Goal: Task Accomplishment & Management: Use online tool/utility

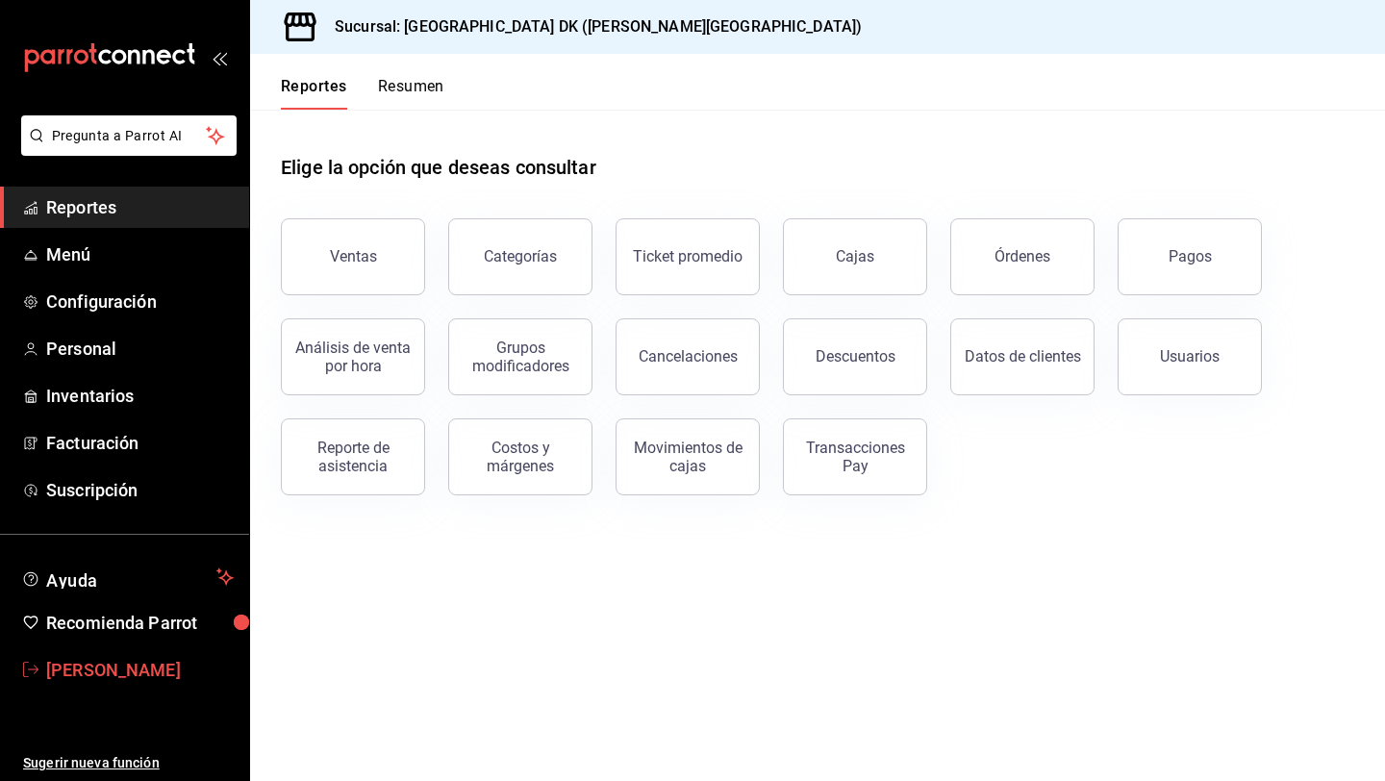
click at [137, 674] on span "[PERSON_NAME]" at bounding box center [140, 670] width 188 height 26
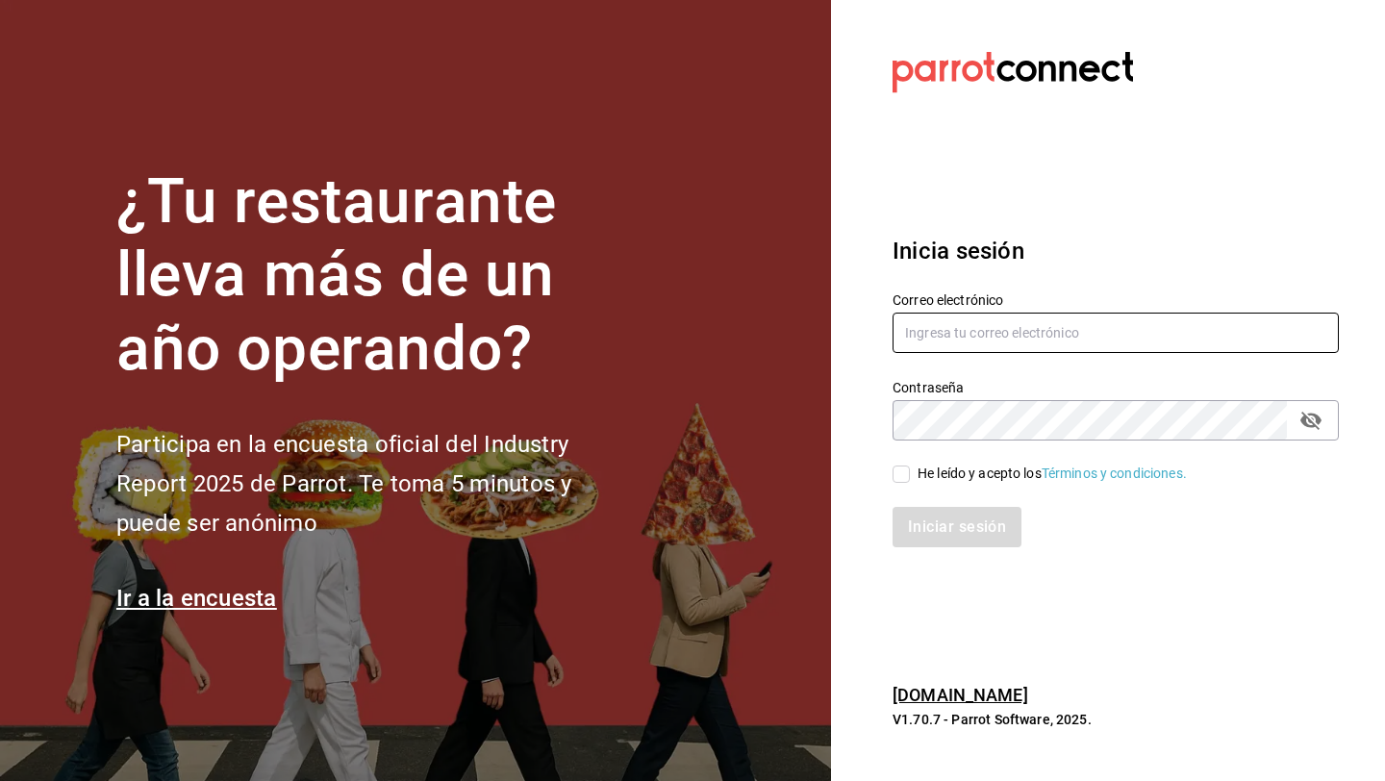
click at [931, 339] on input "text" at bounding box center [1116, 333] width 446 height 40
type input "[EMAIL_ADDRESS][DOMAIN_NAME]"
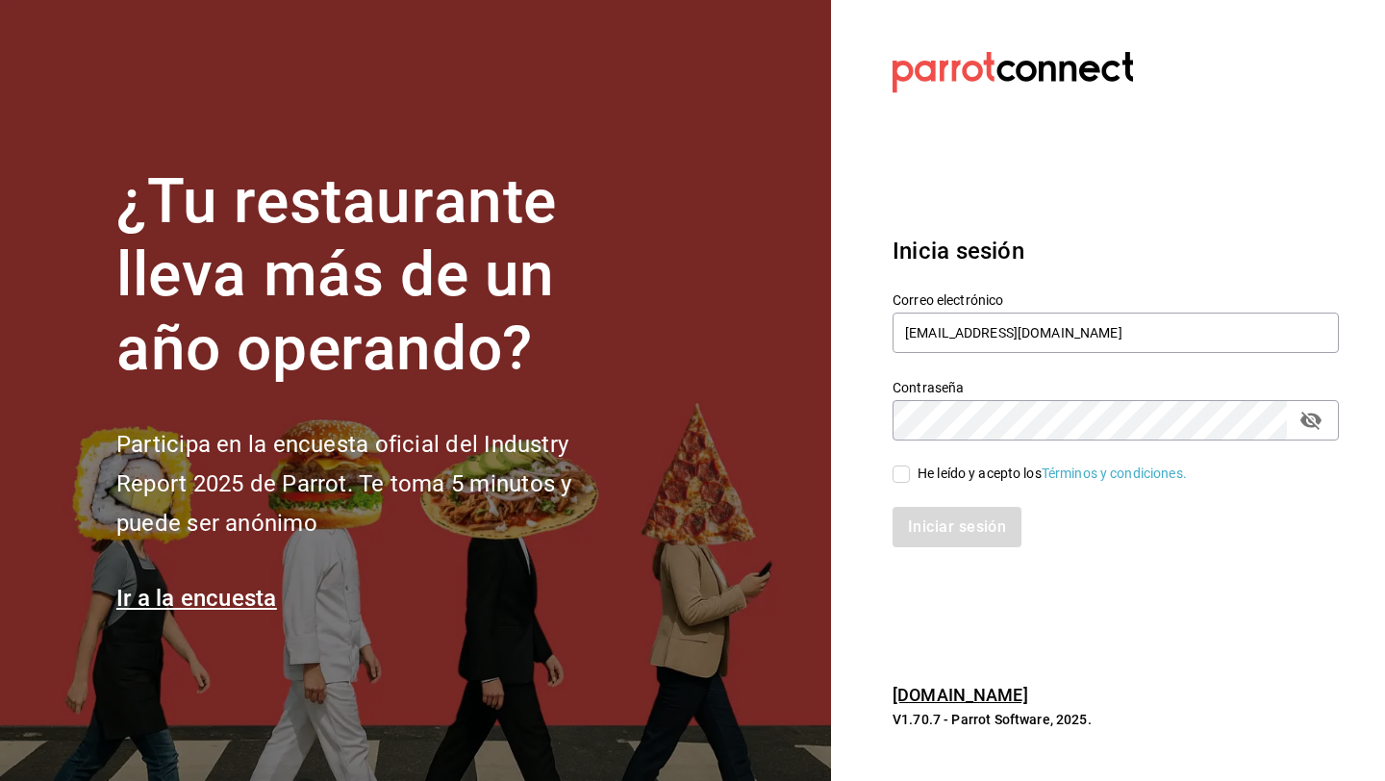
click at [921, 460] on div "He leído y acepto los Términos y condiciones." at bounding box center [1104, 463] width 469 height 44
click at [921, 465] on div "He leído y acepto los Términos y condiciones." at bounding box center [1052, 474] width 269 height 20
click at [910, 466] on input "He leído y acepto los Términos y condiciones." at bounding box center [901, 474] width 17 height 17
checkbox input "true"
click at [925, 525] on button "Iniciar sesión" at bounding box center [958, 527] width 131 height 40
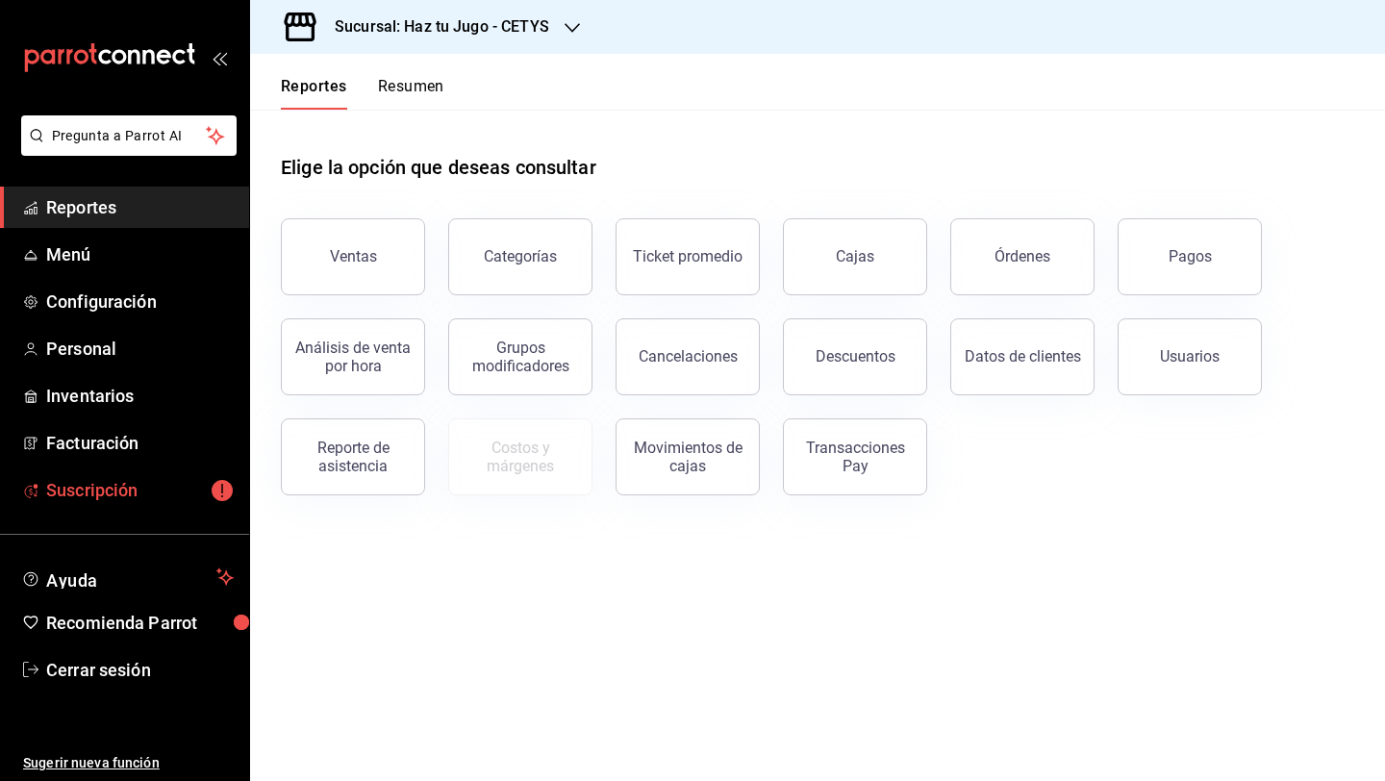
click at [161, 496] on span "Suscripción" at bounding box center [140, 490] width 188 height 26
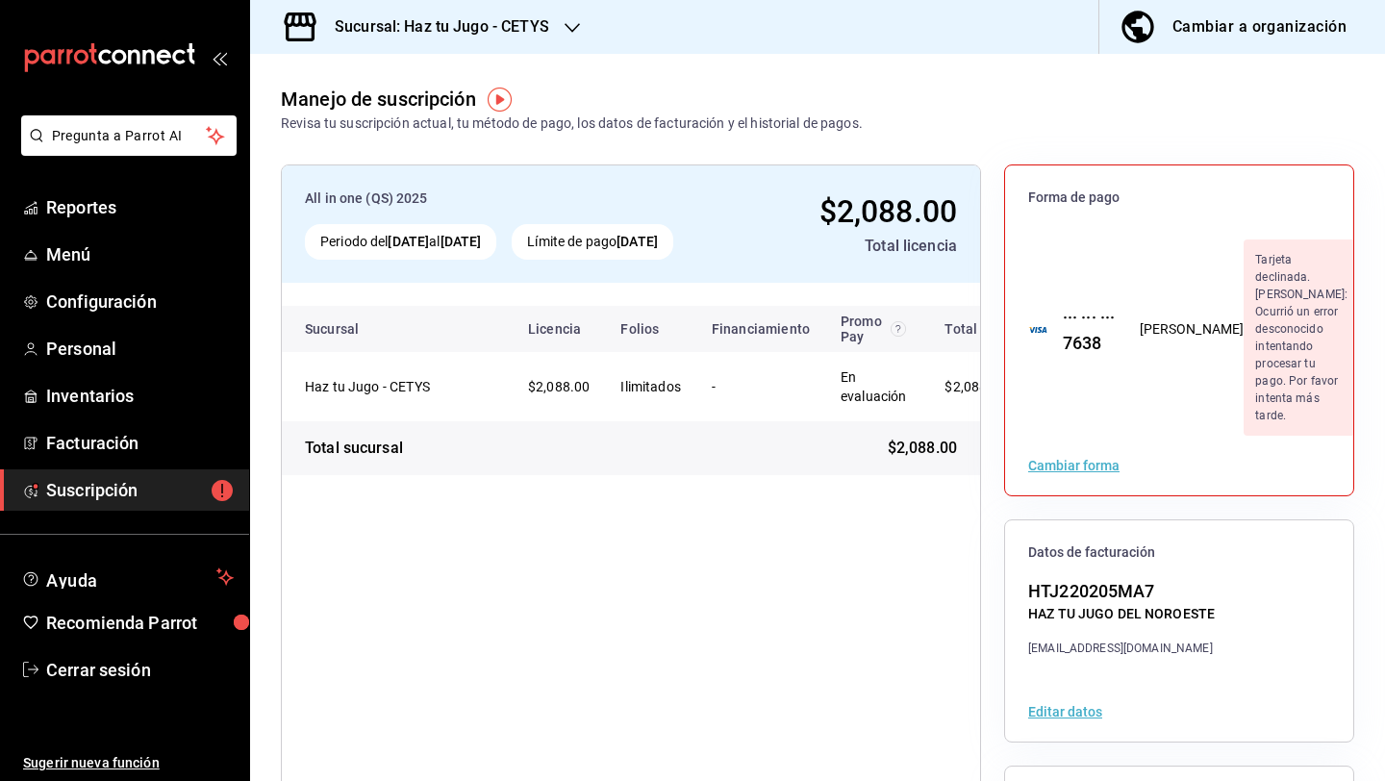
click at [516, 36] on h3 "Sucursal: Haz tu Jugo - CETYS" at bounding box center [434, 26] width 230 height 23
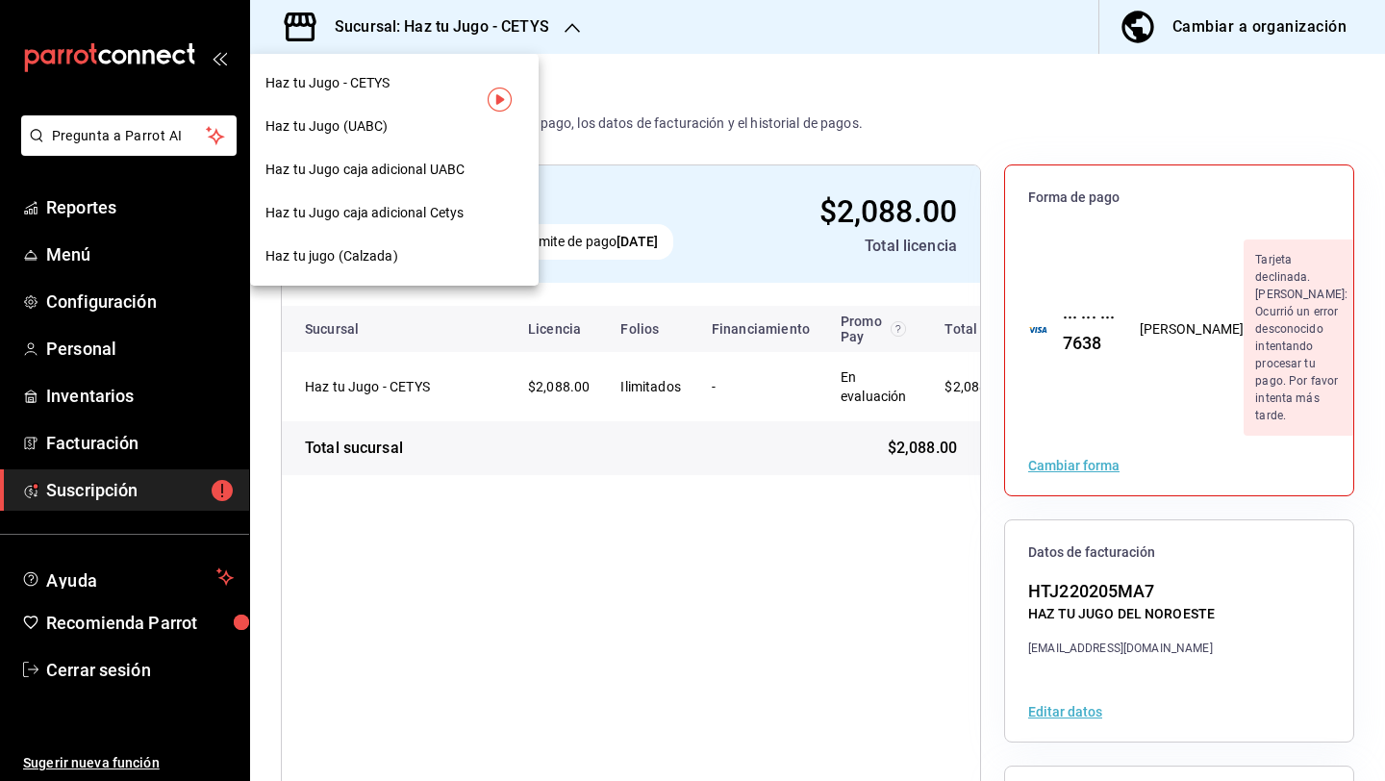
click at [437, 259] on div "Haz tu jugo (Calzada)" at bounding box center [395, 256] width 258 height 20
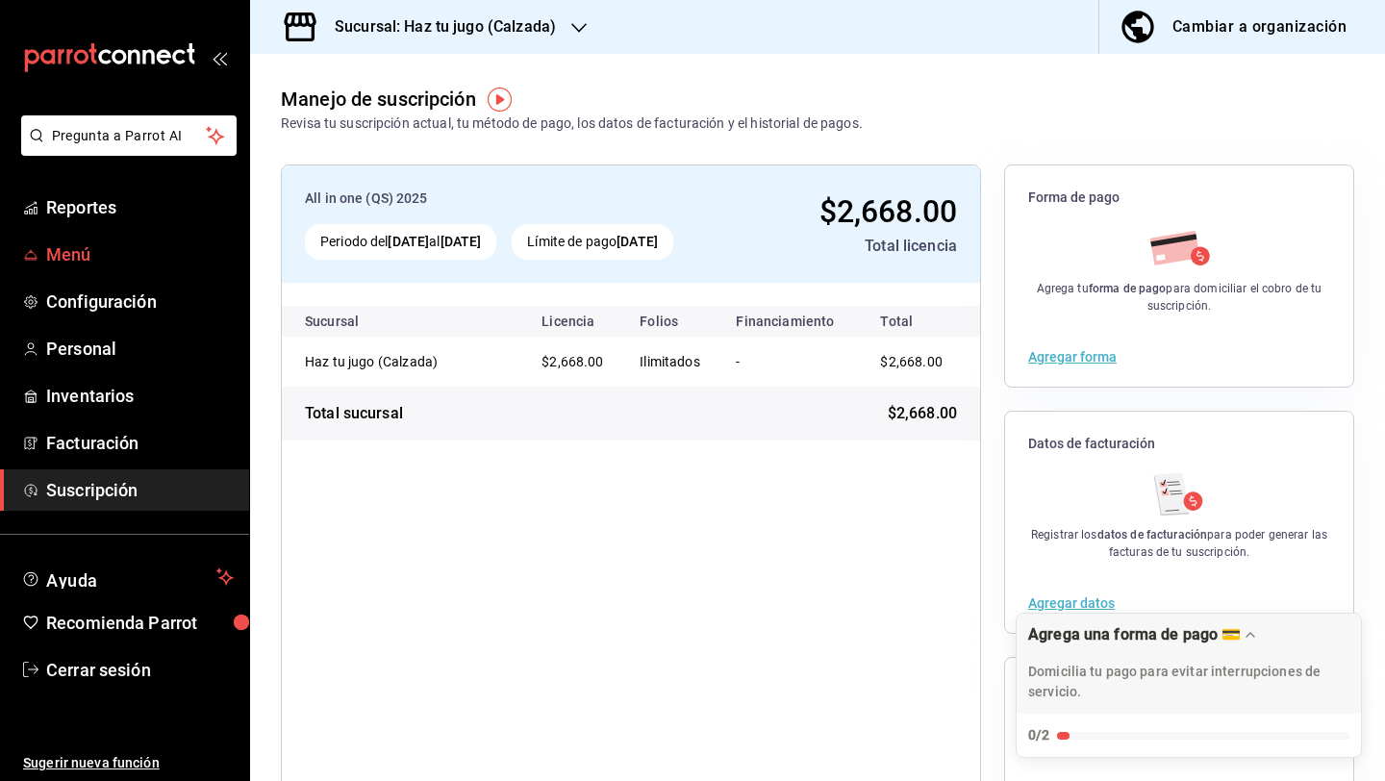
click at [114, 273] on link "Menú" at bounding box center [124, 254] width 249 height 41
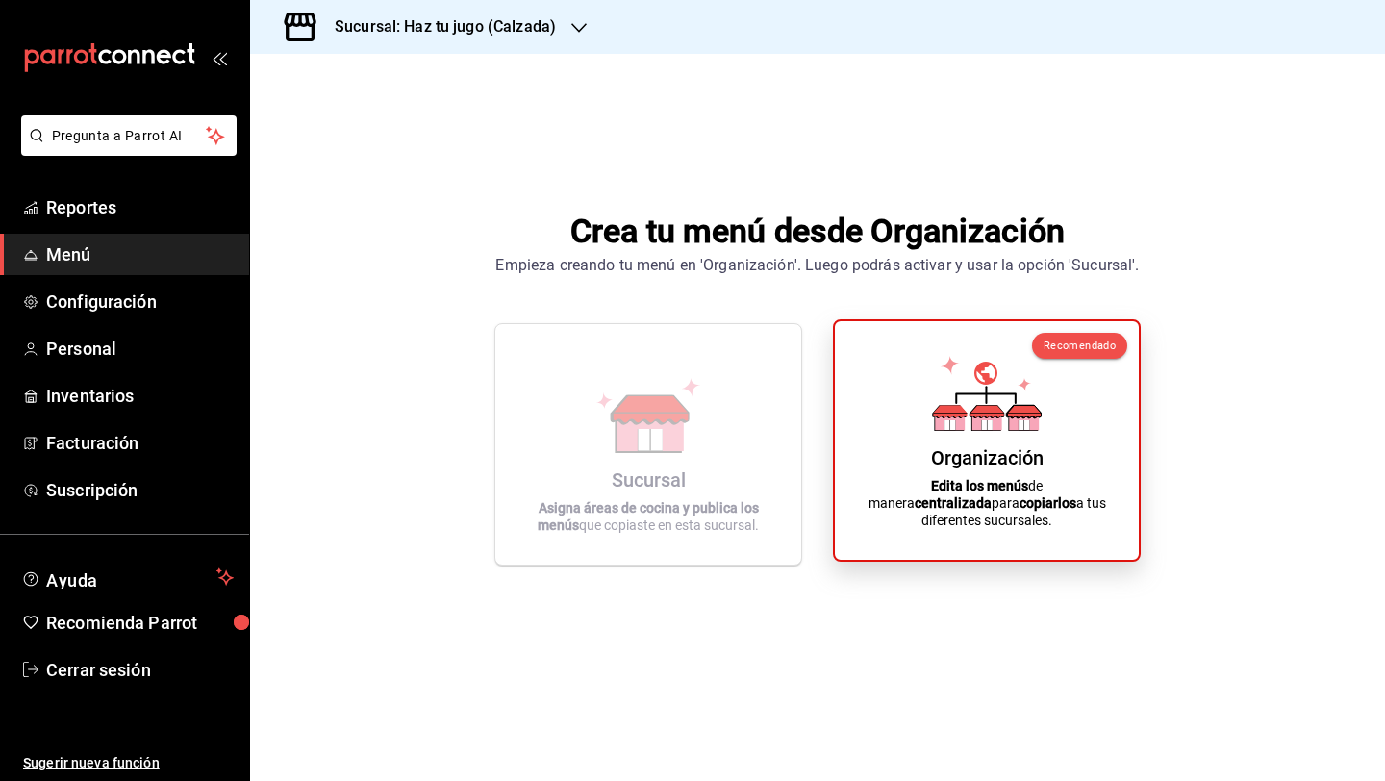
click at [890, 430] on div "Organización Edita los menús de manera centralizada para copiarlos a tus difere…" at bounding box center [987, 441] width 258 height 208
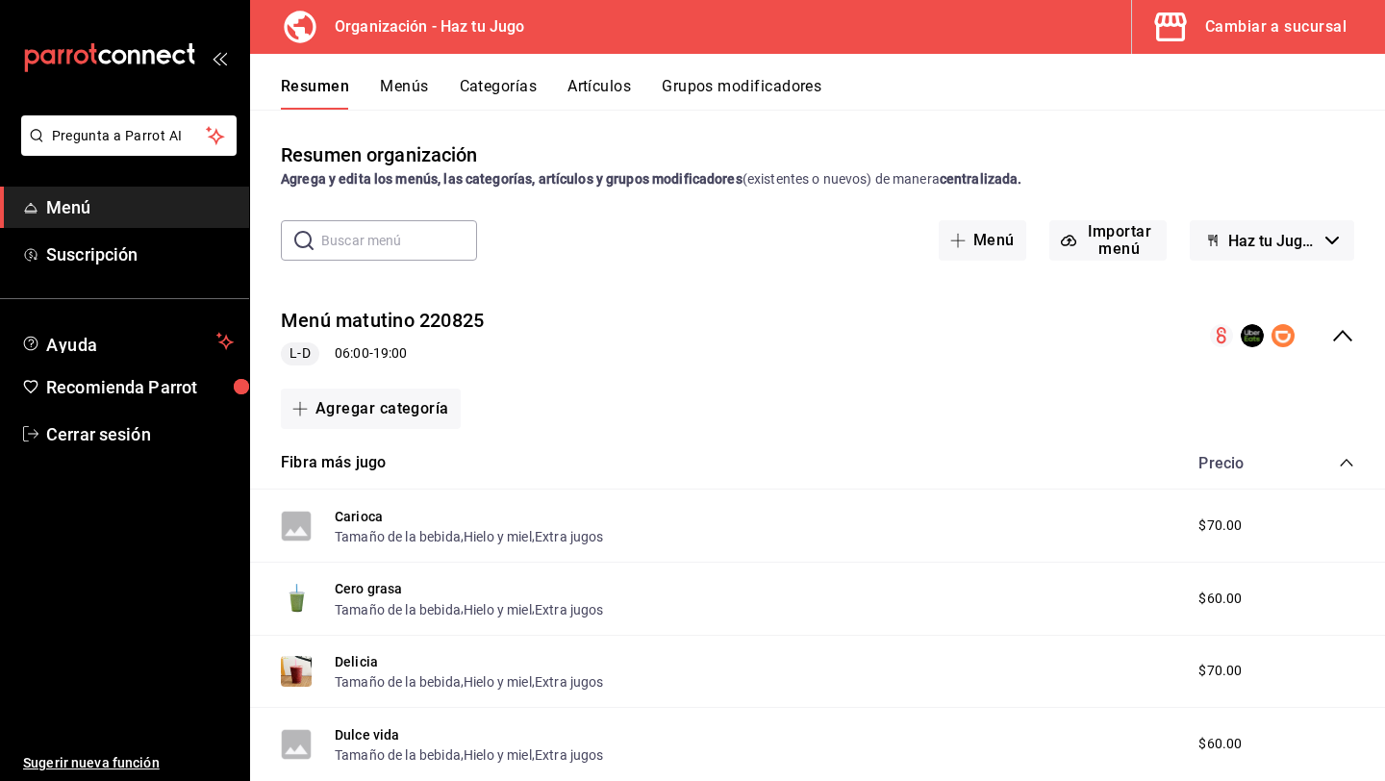
click at [1294, 8] on button "Cambiar a sucursal" at bounding box center [1251, 27] width 238 height 54
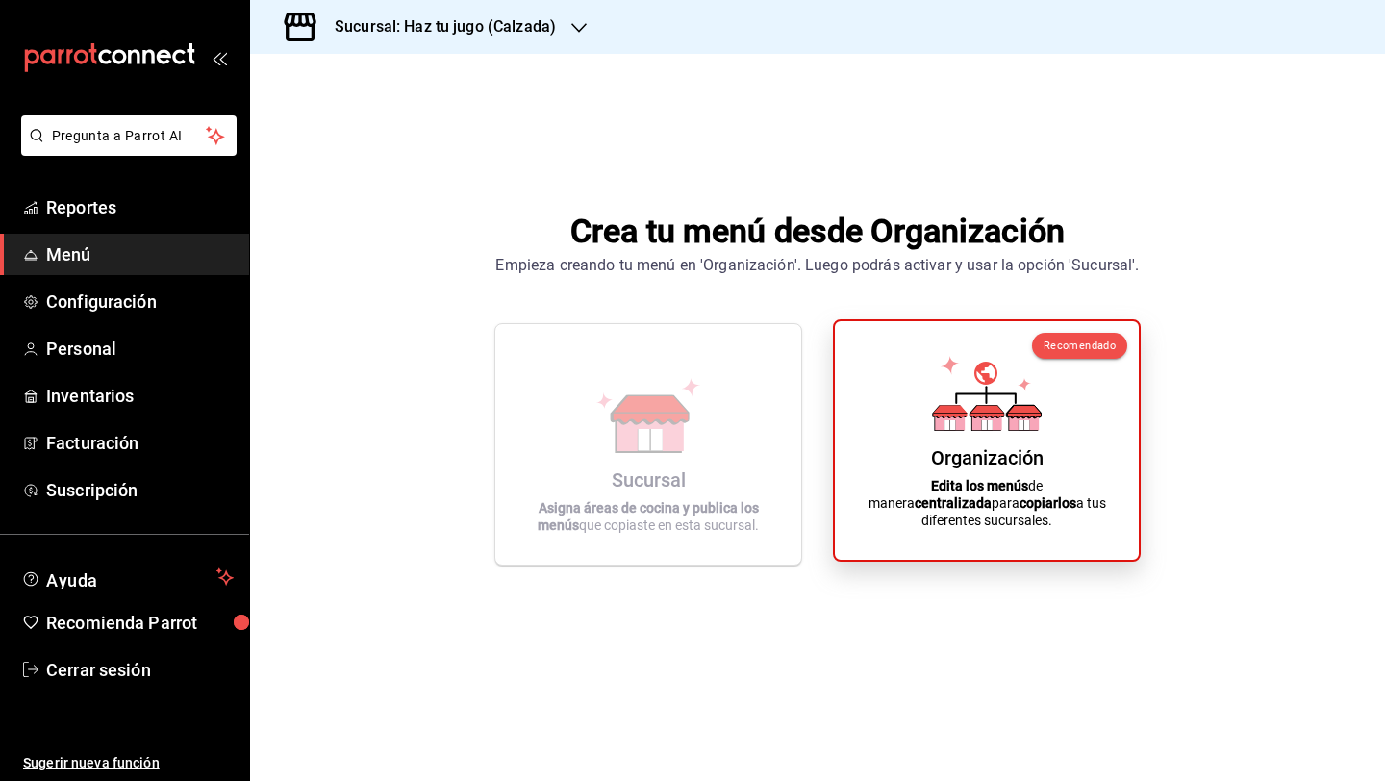
click at [931, 406] on div "Organización Edita los menús de manera centralizada para copiarlos a tus difere…" at bounding box center [987, 441] width 258 height 208
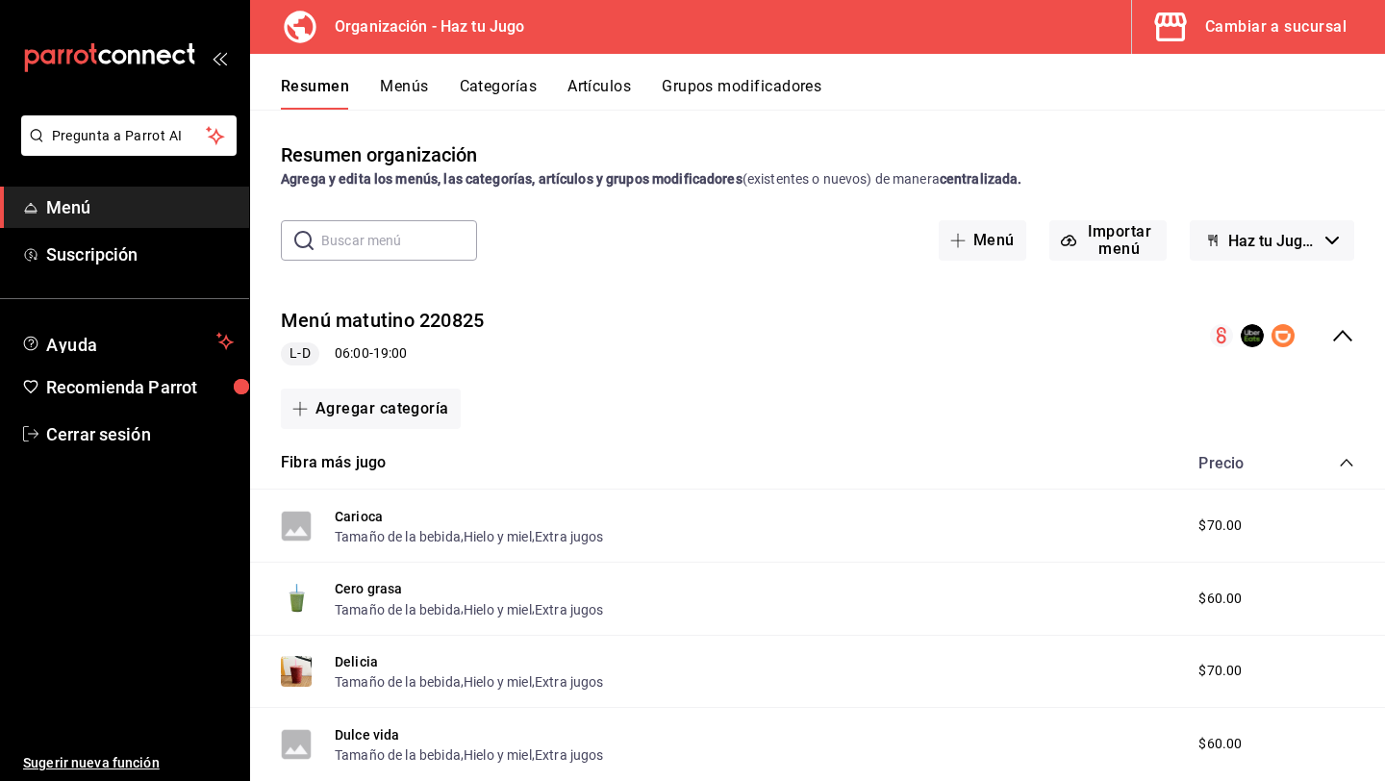
click at [410, 91] on button "Menús" at bounding box center [404, 93] width 48 height 33
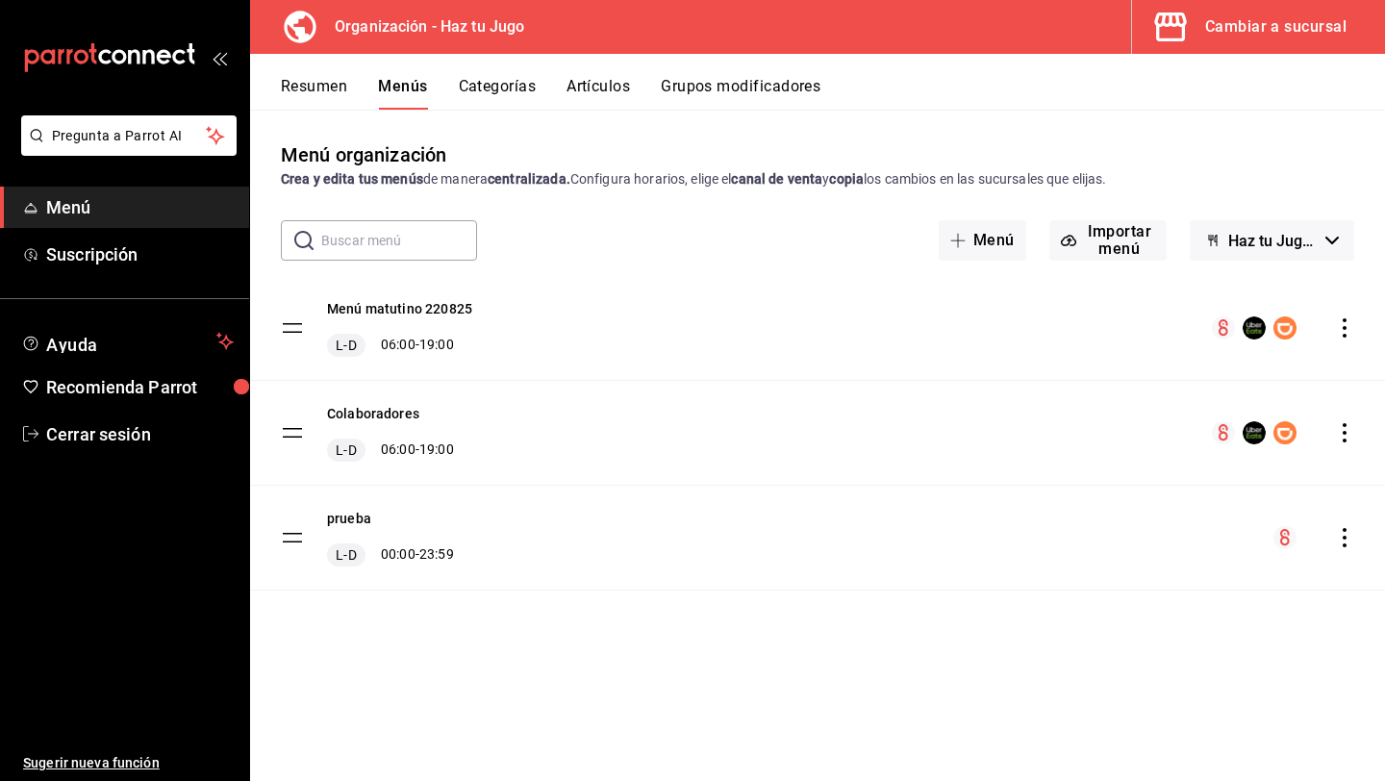
click at [1344, 545] on icon "actions" at bounding box center [1345, 537] width 4 height 19
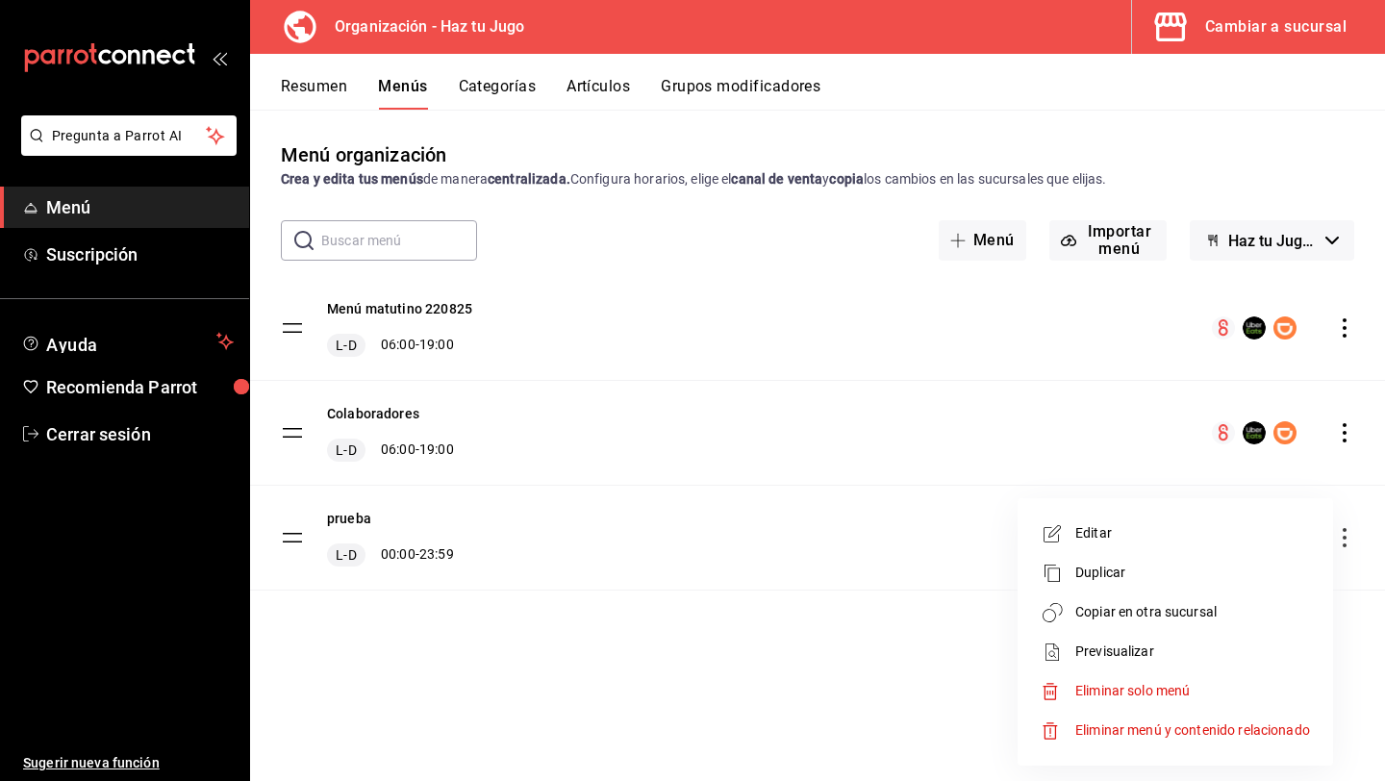
click at [1115, 620] on span "Copiar en otra sucursal" at bounding box center [1193, 612] width 235 height 20
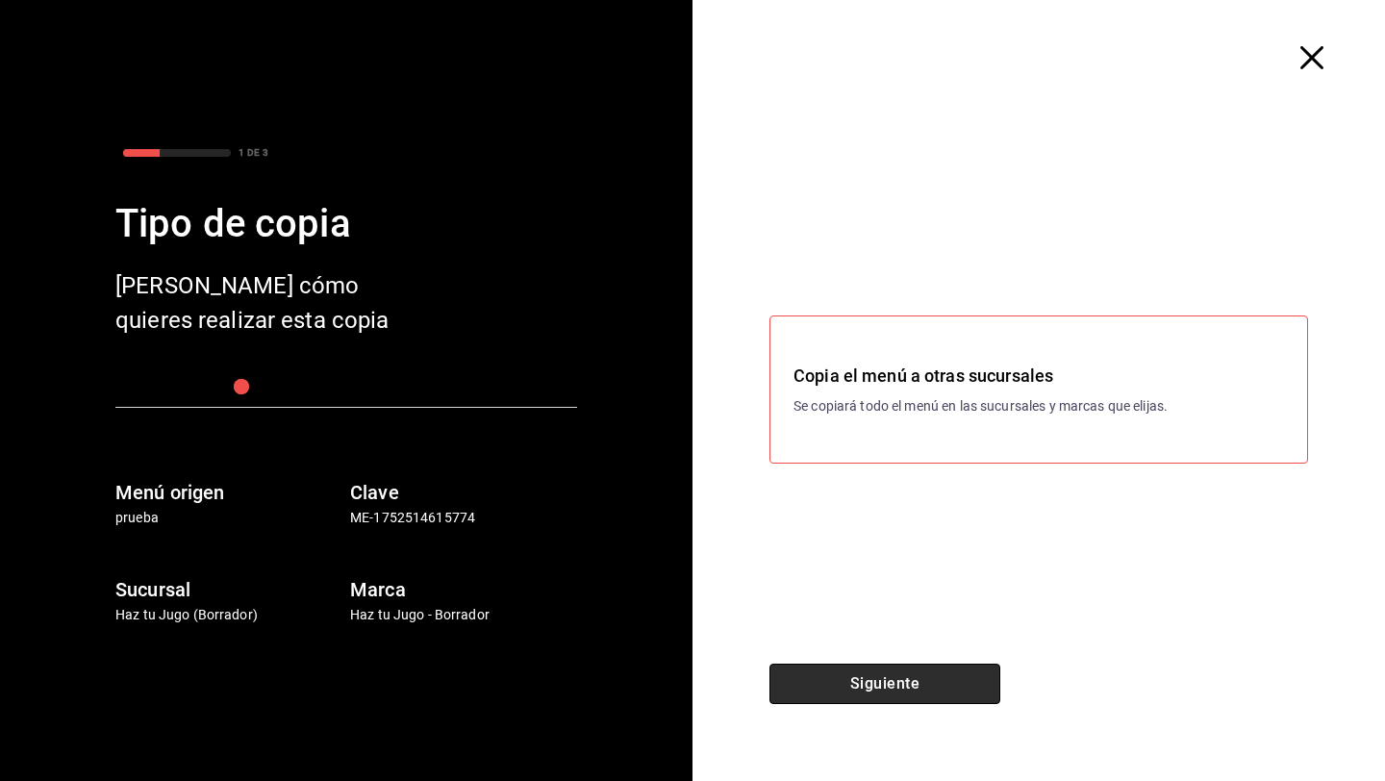
click at [924, 672] on button "Siguiente" at bounding box center [885, 684] width 231 height 40
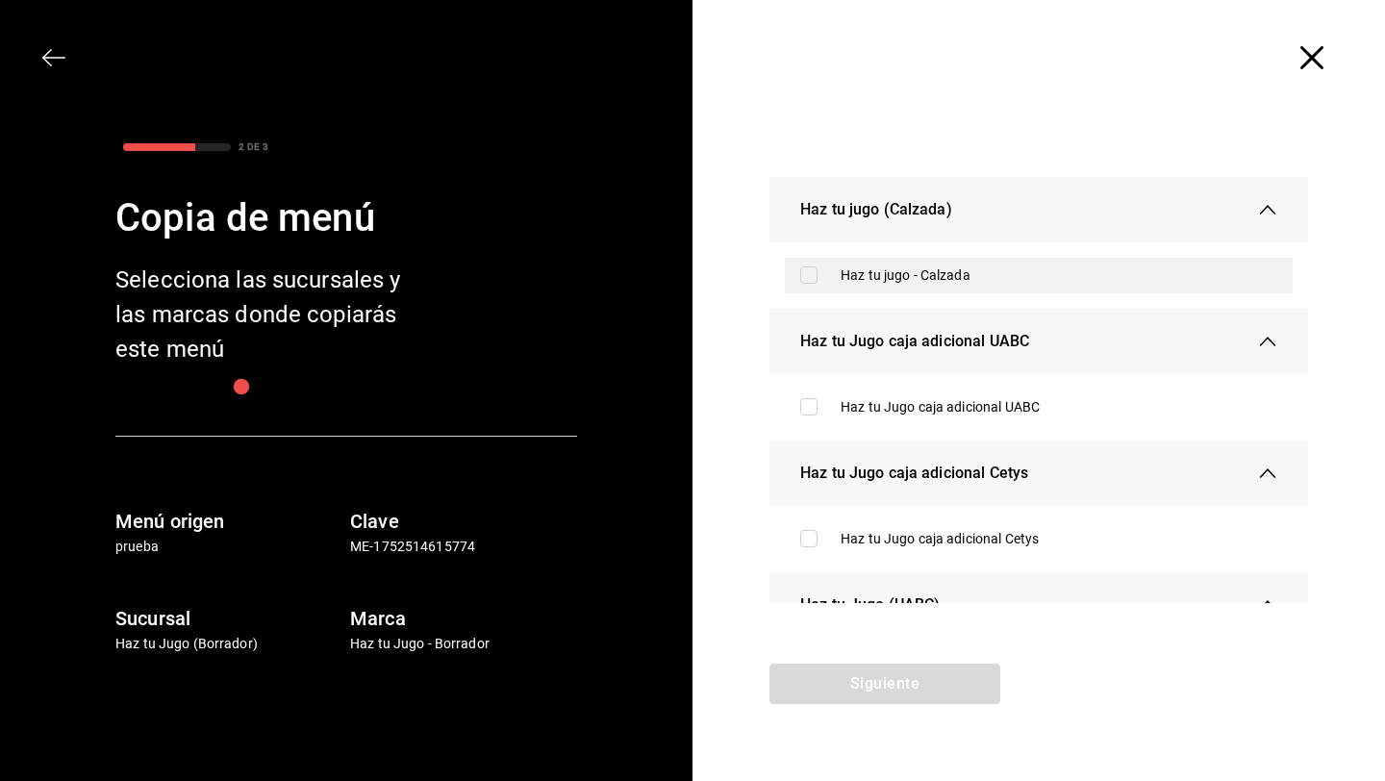
click at [801, 284] on div "Haz tu jugo - Calzada" at bounding box center [1039, 276] width 508 height 36
checkbox input "true"
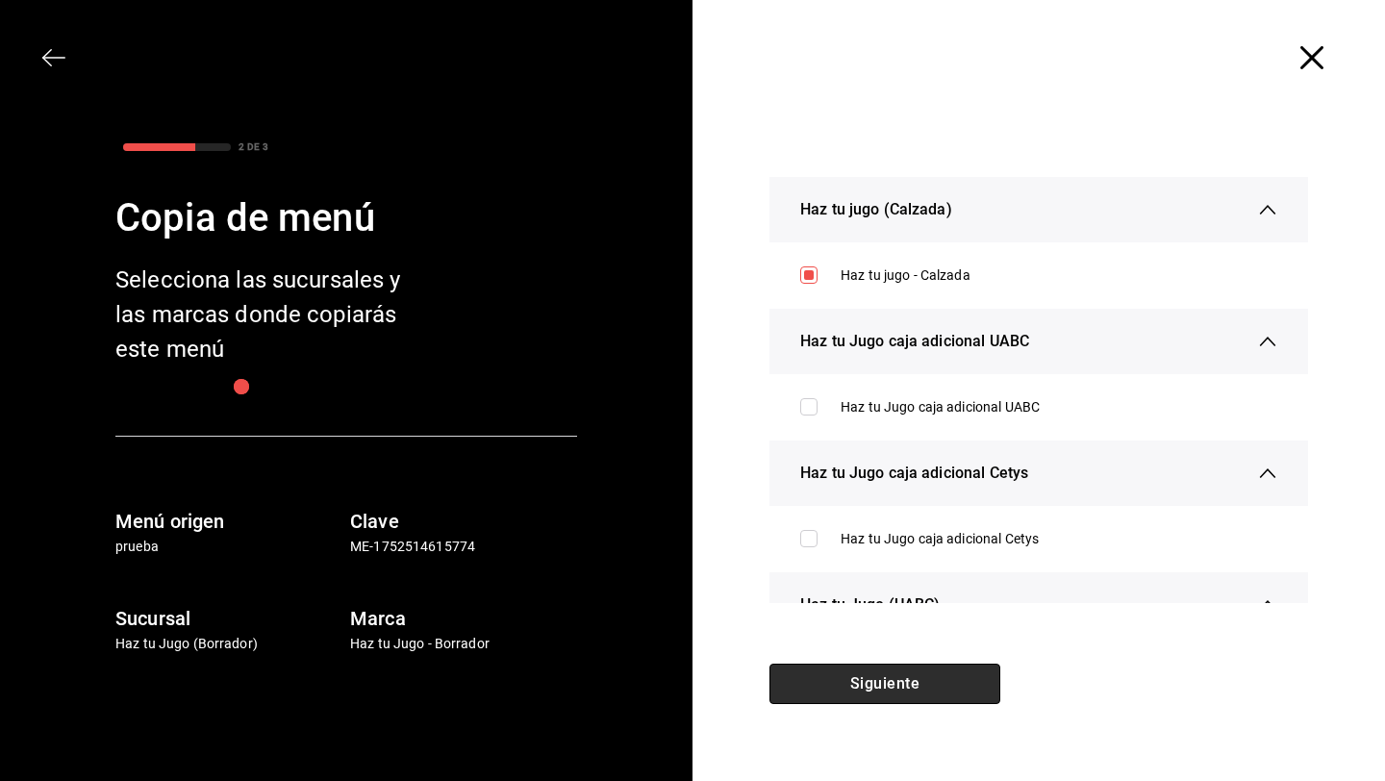
click at [882, 682] on button "Siguiente" at bounding box center [885, 684] width 231 height 40
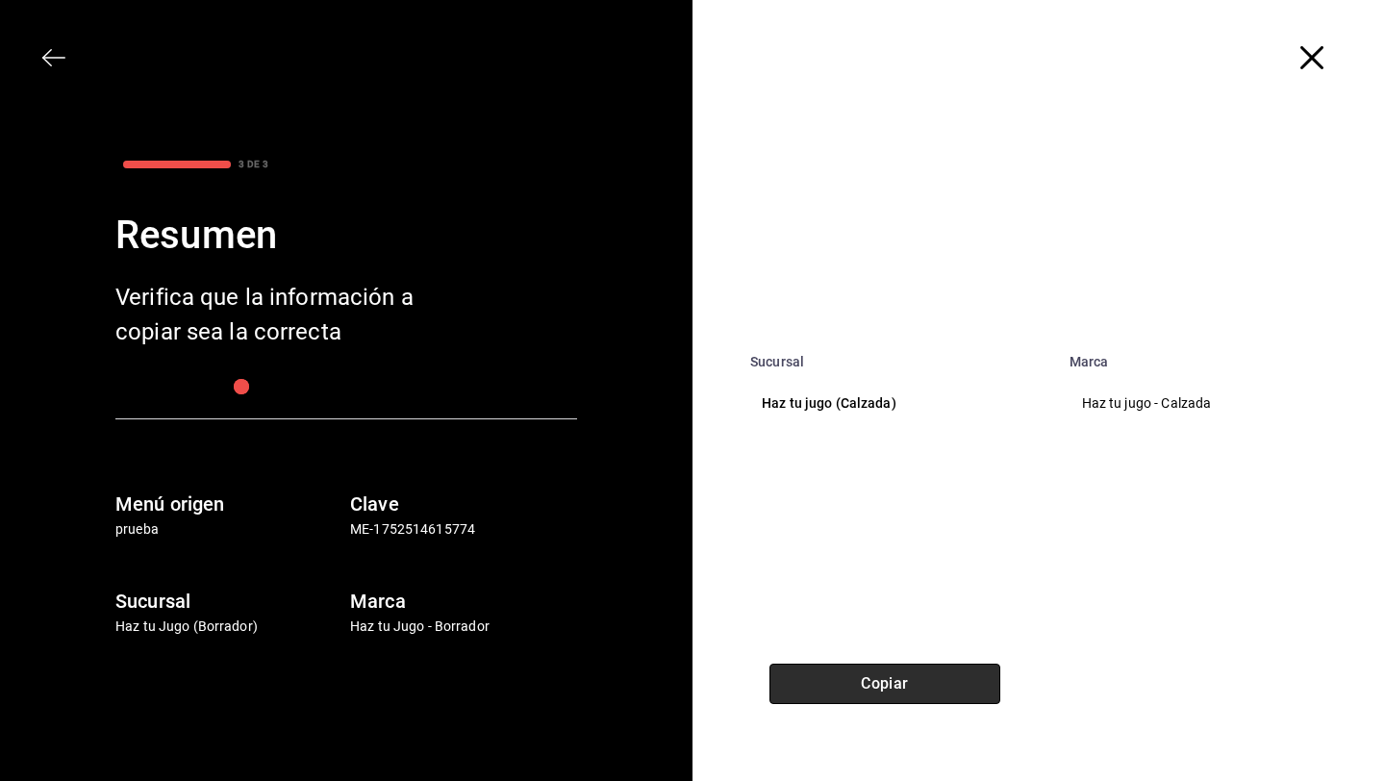
click at [882, 682] on button "Copiar" at bounding box center [885, 684] width 231 height 40
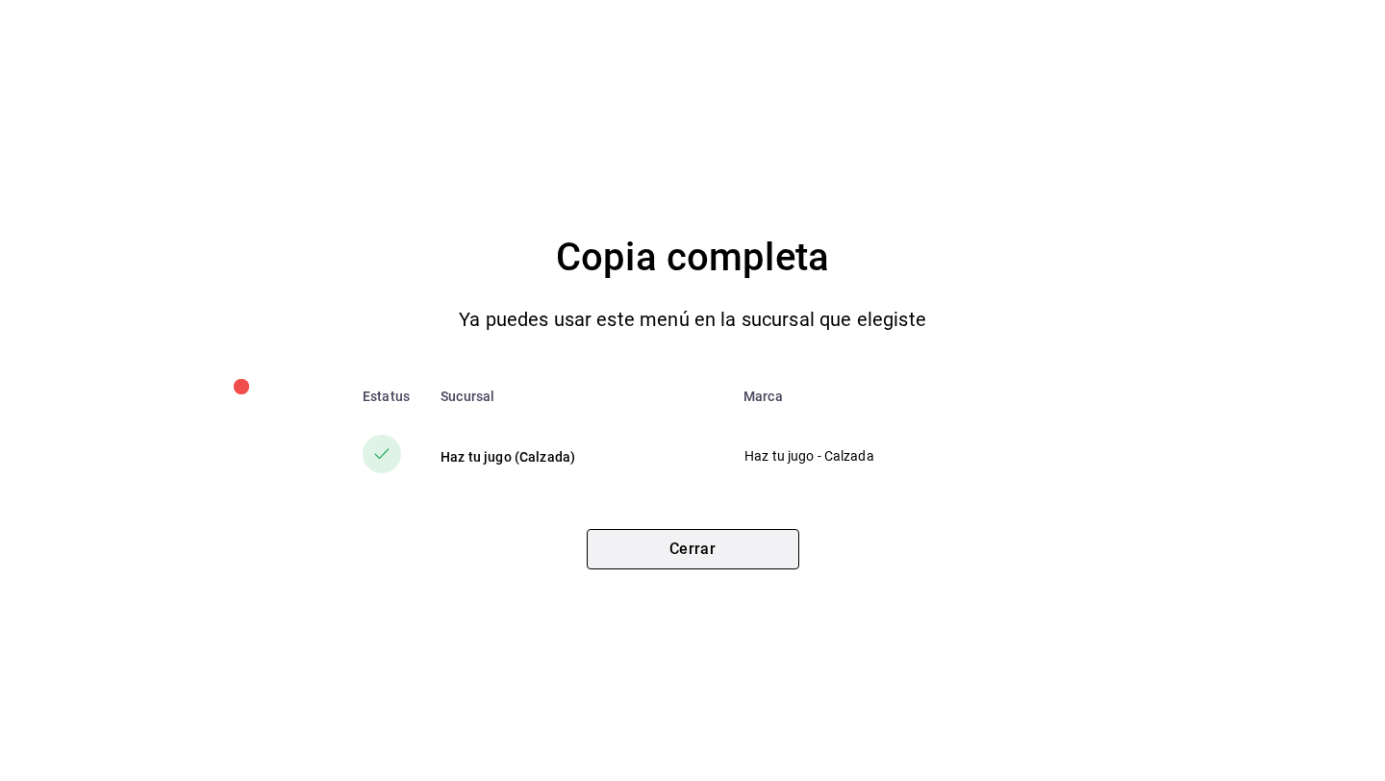
click at [744, 550] on button "Cerrar" at bounding box center [693, 549] width 213 height 40
